Goal: Complete application form

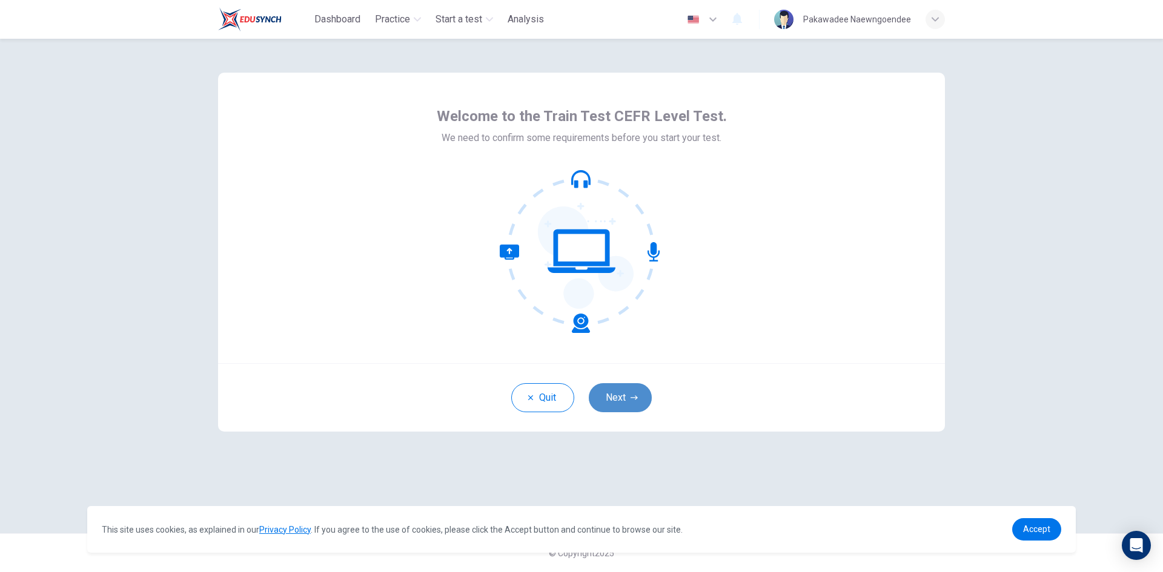
click at [617, 398] on button "Next" at bounding box center [620, 397] width 63 height 29
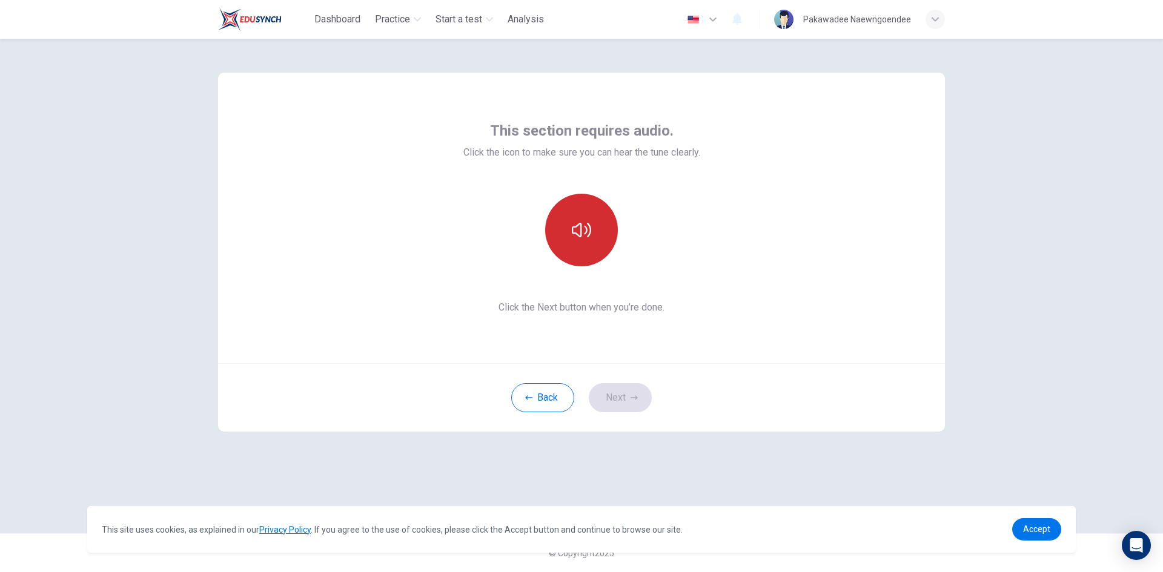
click at [577, 237] on icon "button" at bounding box center [581, 229] width 19 height 19
click at [617, 396] on button "Next" at bounding box center [620, 397] width 63 height 29
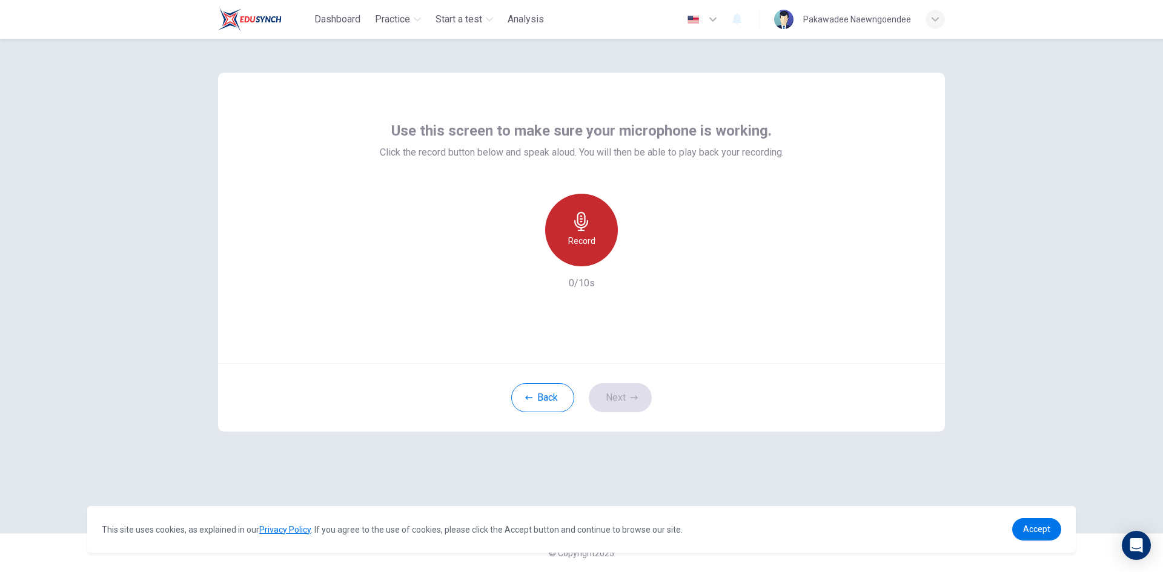
click at [587, 240] on h6 "Record" at bounding box center [581, 241] width 27 height 15
click at [588, 227] on icon "button" at bounding box center [581, 221] width 19 height 19
click at [630, 255] on div "button" at bounding box center [637, 256] width 19 height 19
click at [616, 403] on button "Next" at bounding box center [620, 397] width 63 height 29
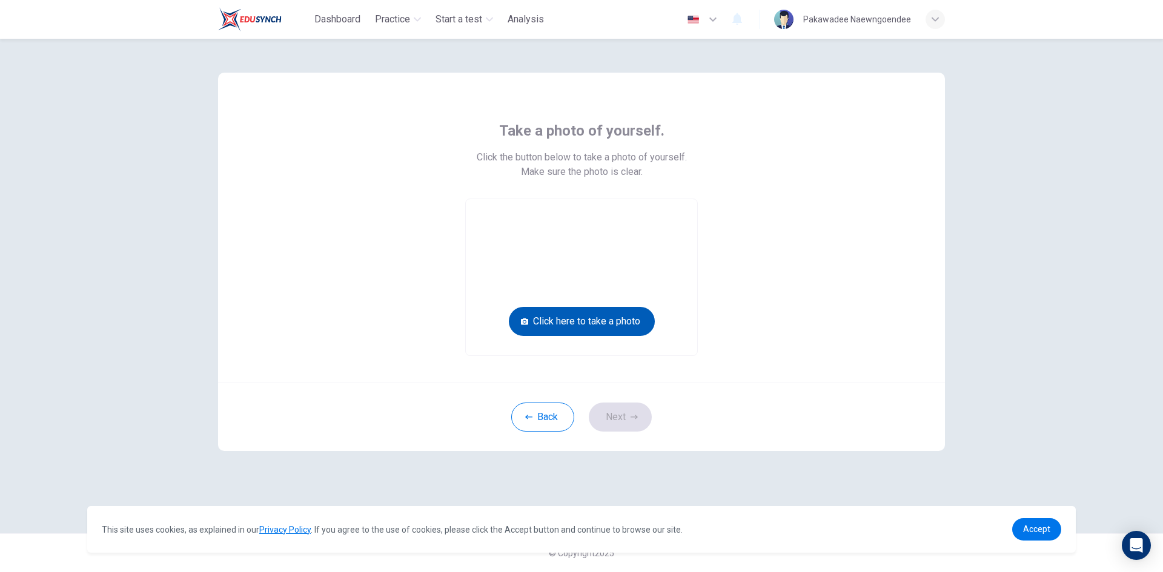
click at [606, 322] on button "Click here to take a photo" at bounding box center [582, 321] width 146 height 29
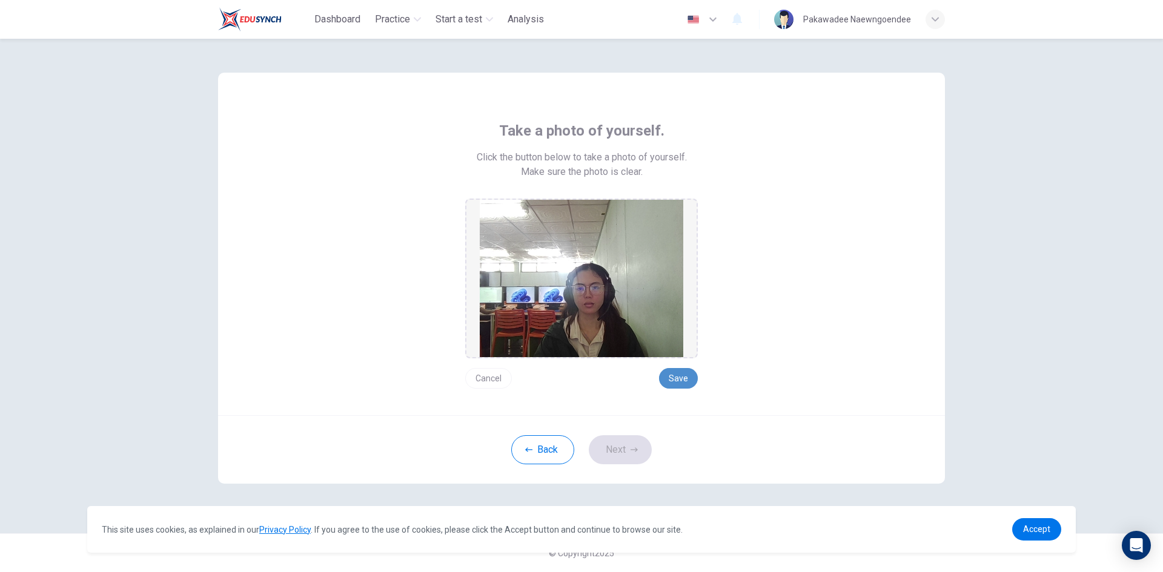
click at [687, 374] on button "Save" at bounding box center [678, 378] width 39 height 21
click at [635, 451] on icon "button" at bounding box center [634, 450] width 7 height 4
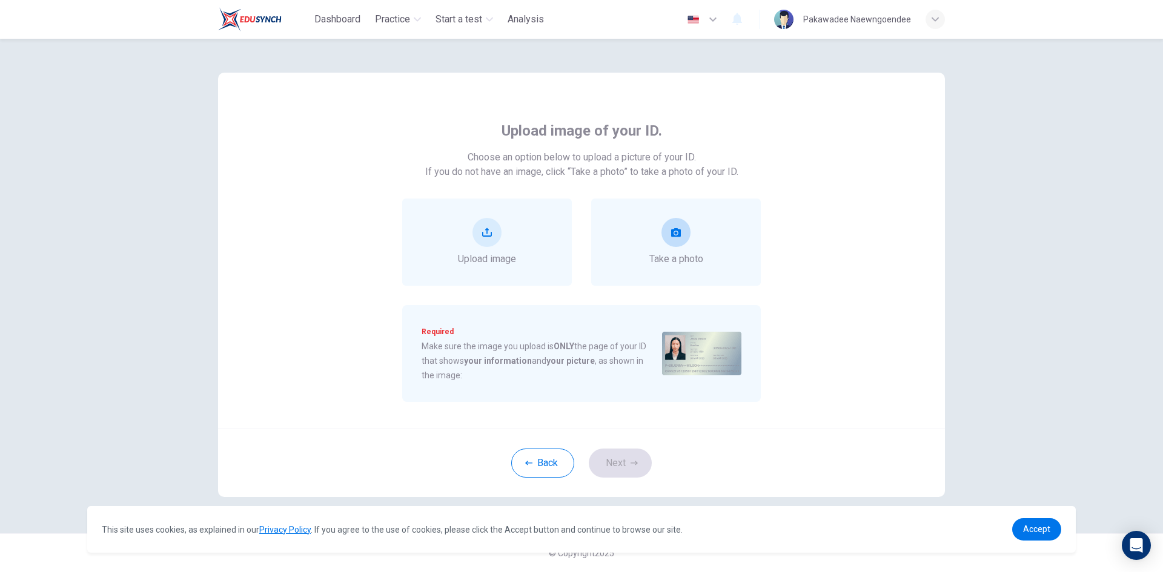
click at [701, 276] on div "Take a photo" at bounding box center [676, 242] width 170 height 87
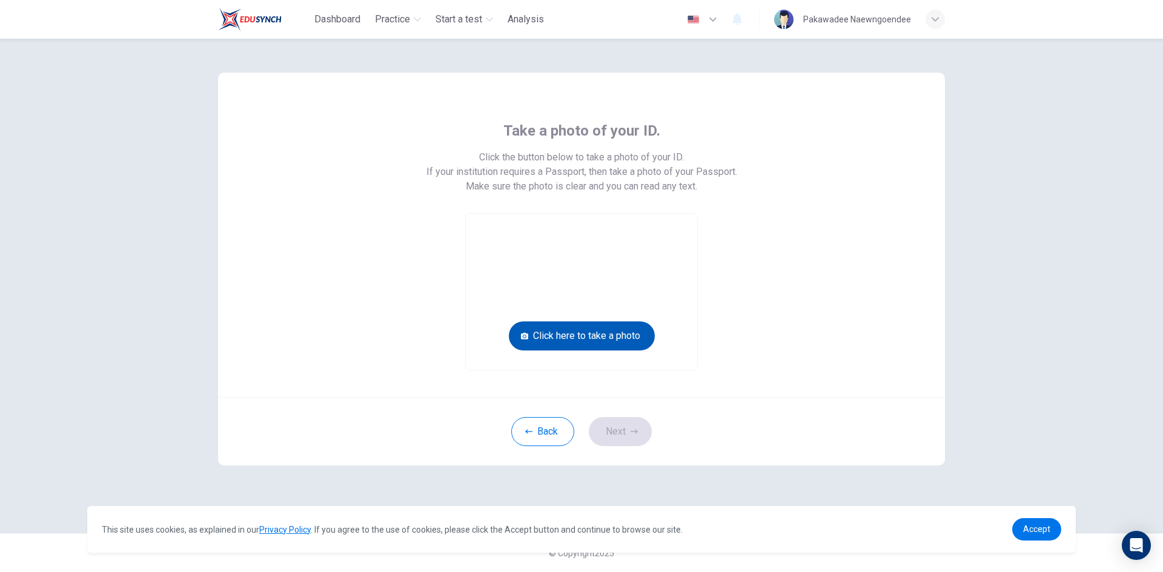
click at [618, 338] on button "Click here to take a photo" at bounding box center [582, 336] width 146 height 29
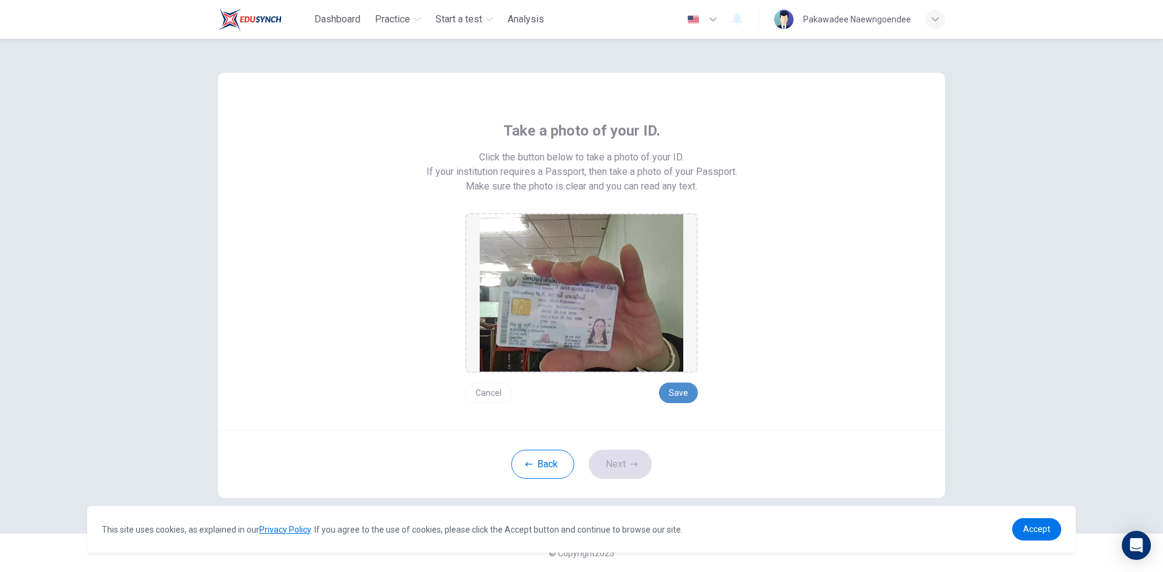
click at [688, 393] on button "Save" at bounding box center [678, 393] width 39 height 21
click at [631, 459] on button "Next" at bounding box center [620, 464] width 63 height 29
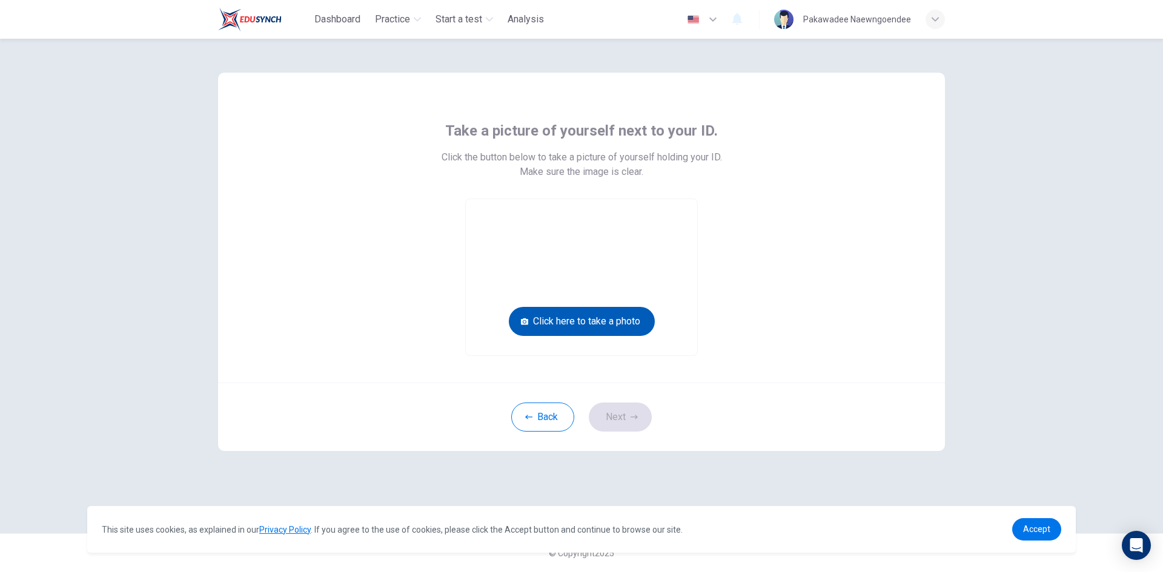
click at [625, 323] on button "Click here to take a photo" at bounding box center [582, 321] width 146 height 29
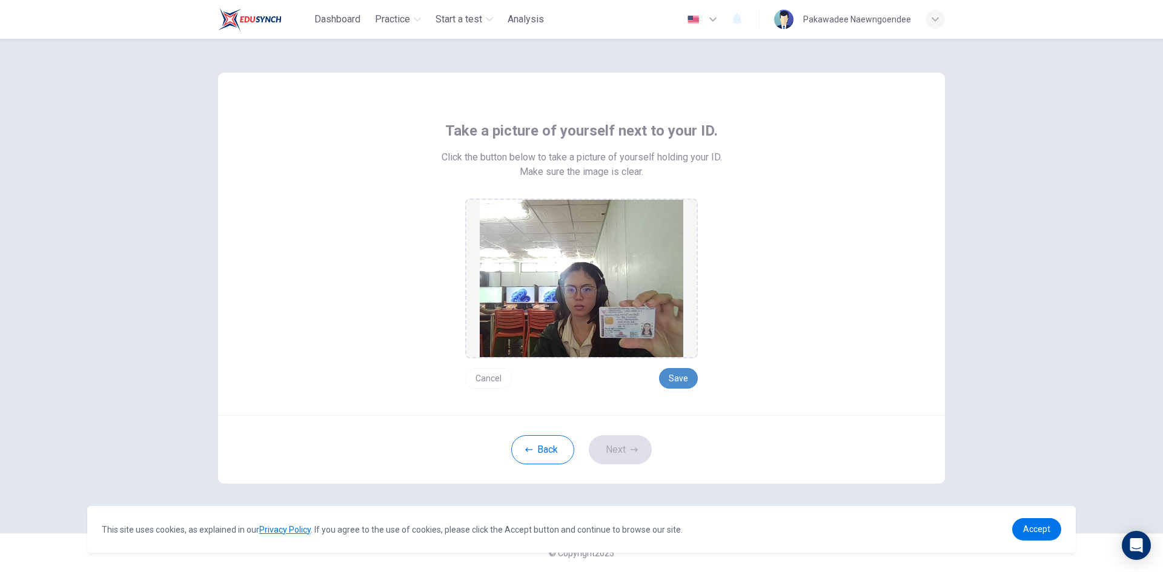
click at [685, 378] on button "Save" at bounding box center [678, 378] width 39 height 21
click at [631, 439] on button "Next" at bounding box center [620, 450] width 63 height 29
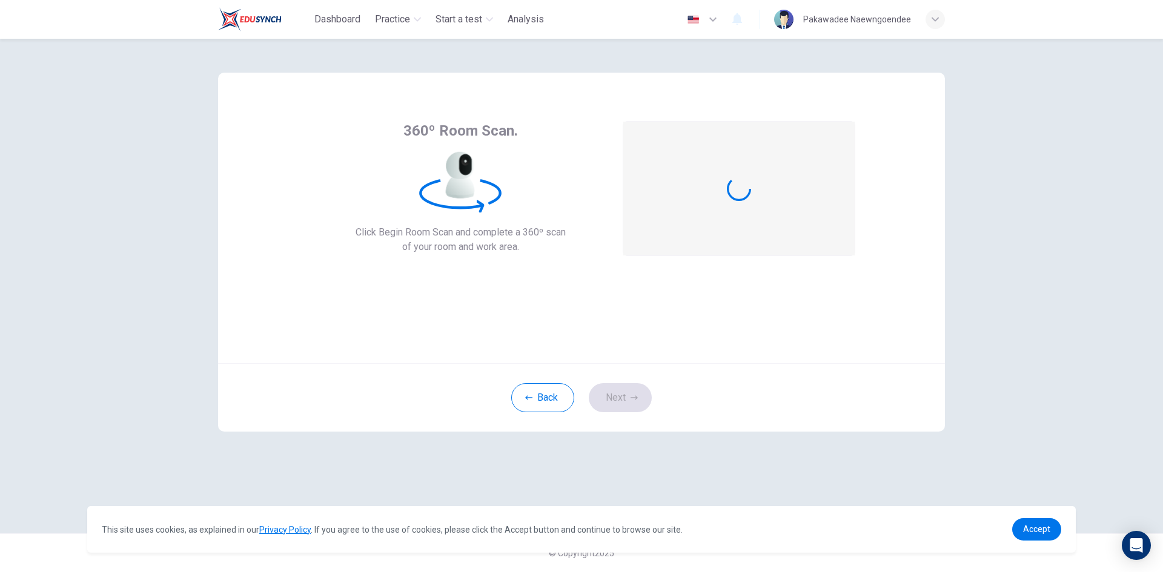
click at [927, 21] on div "button" at bounding box center [935, 19] width 19 height 19
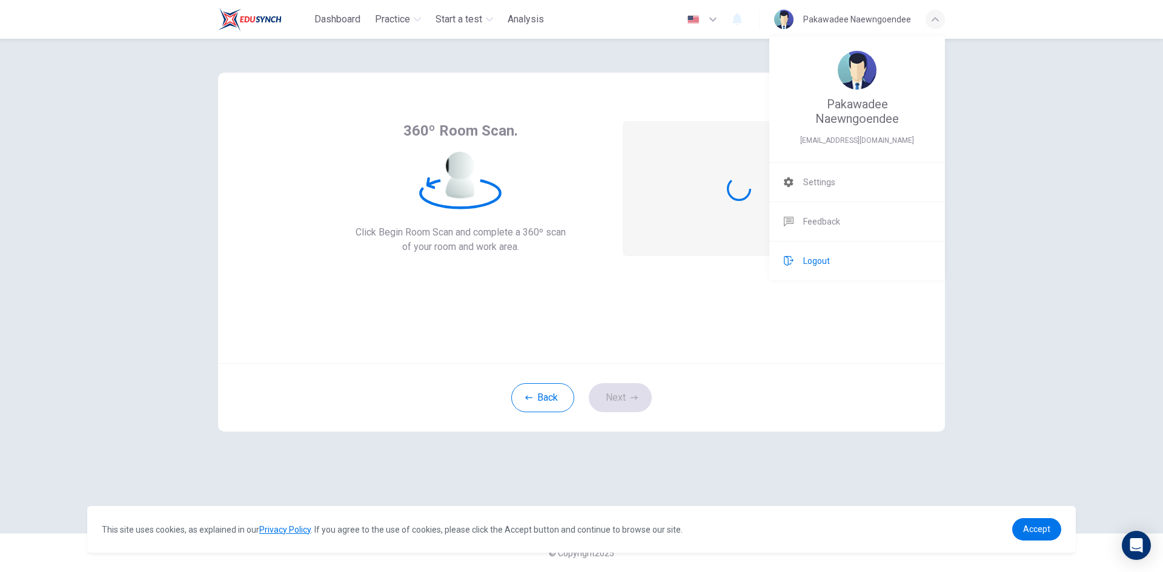
click at [832, 261] on li "Logout" at bounding box center [857, 261] width 176 height 39
